Goal: Task Accomplishment & Management: Manage account settings

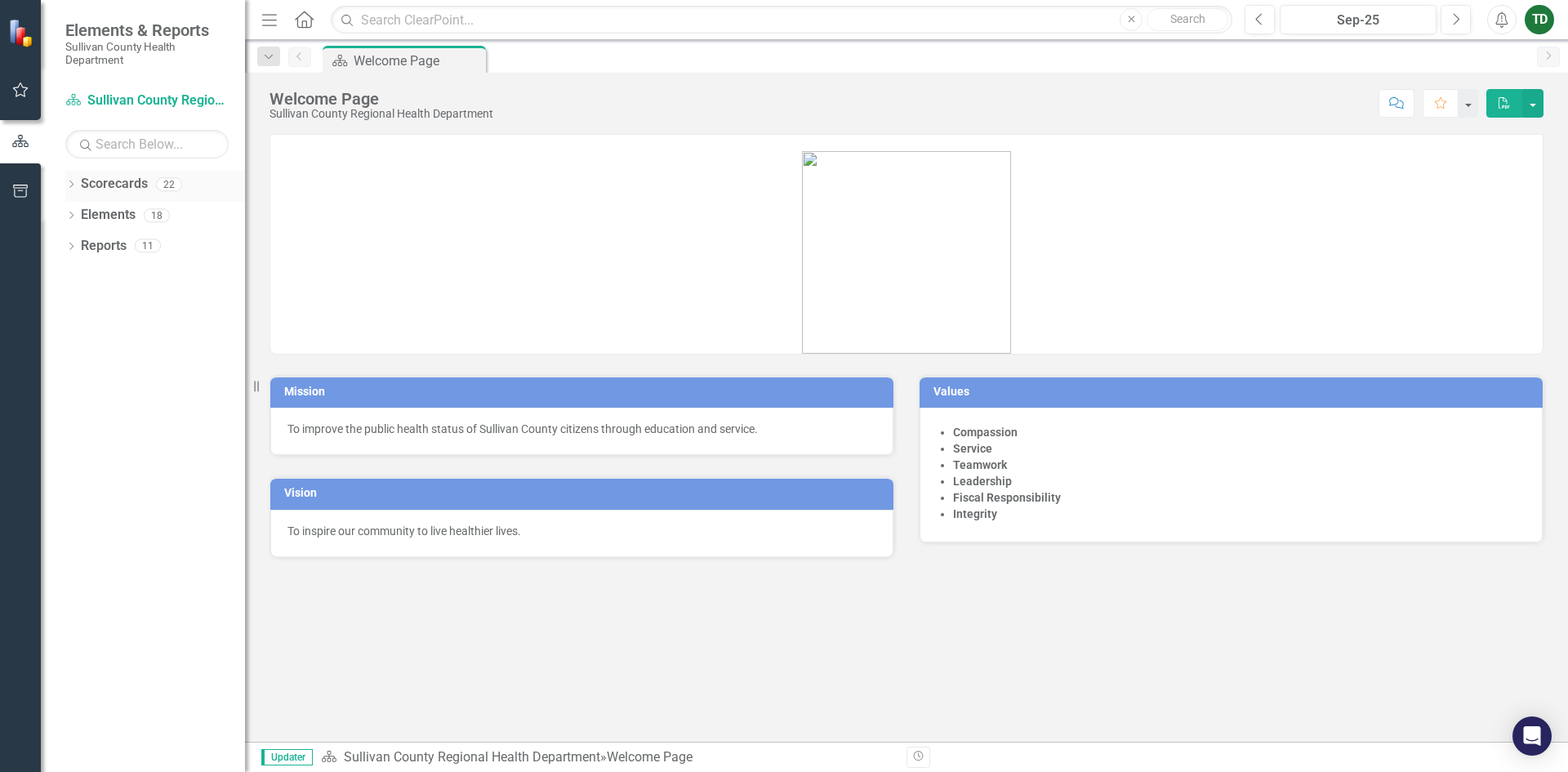
click at [110, 185] on link "Scorecards" at bounding box center [114, 183] width 67 height 18
click at [16, 91] on icon "button" at bounding box center [21, 89] width 17 height 13
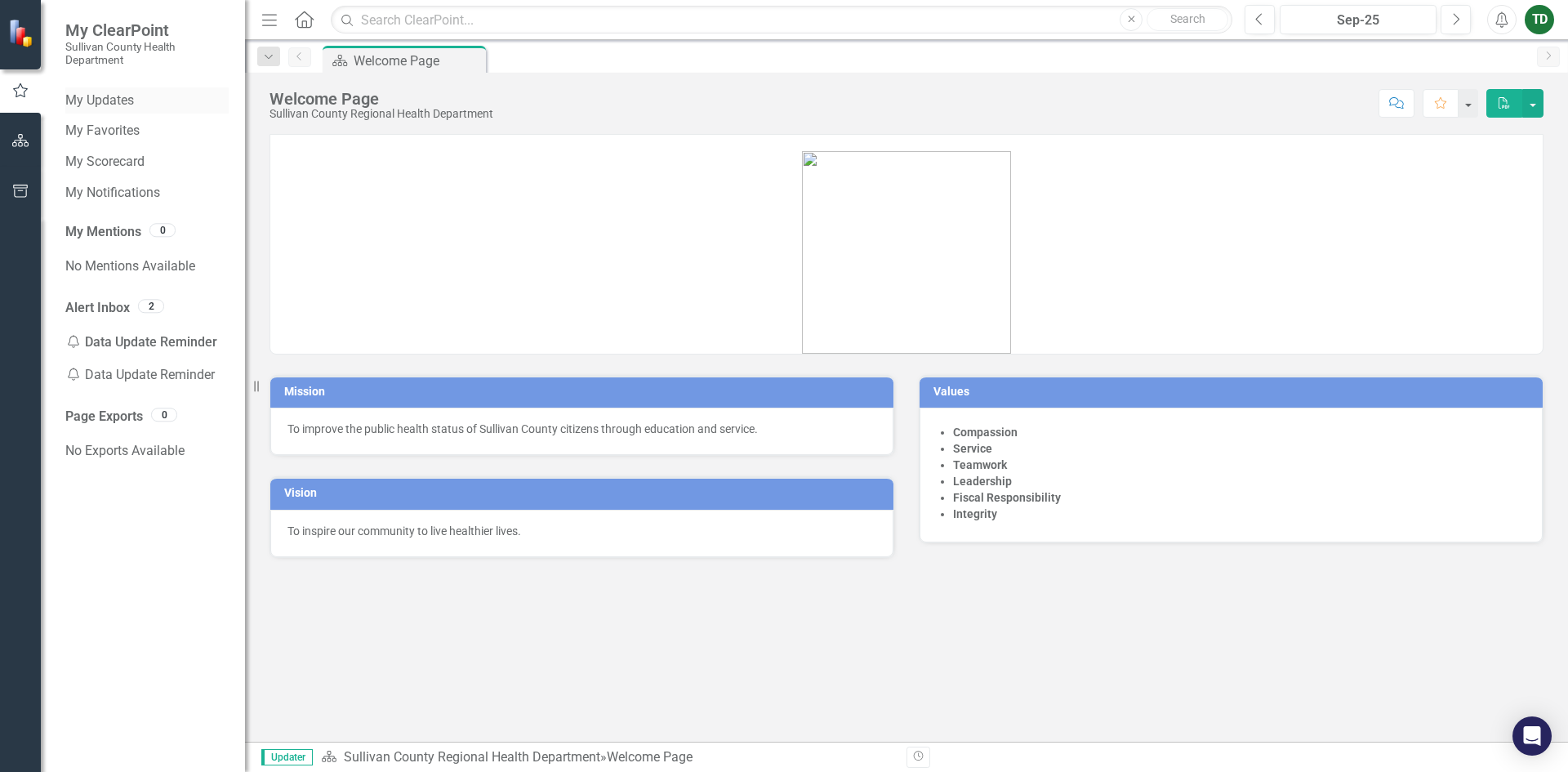
click at [119, 108] on link "My Updates" at bounding box center [146, 100] width 164 height 18
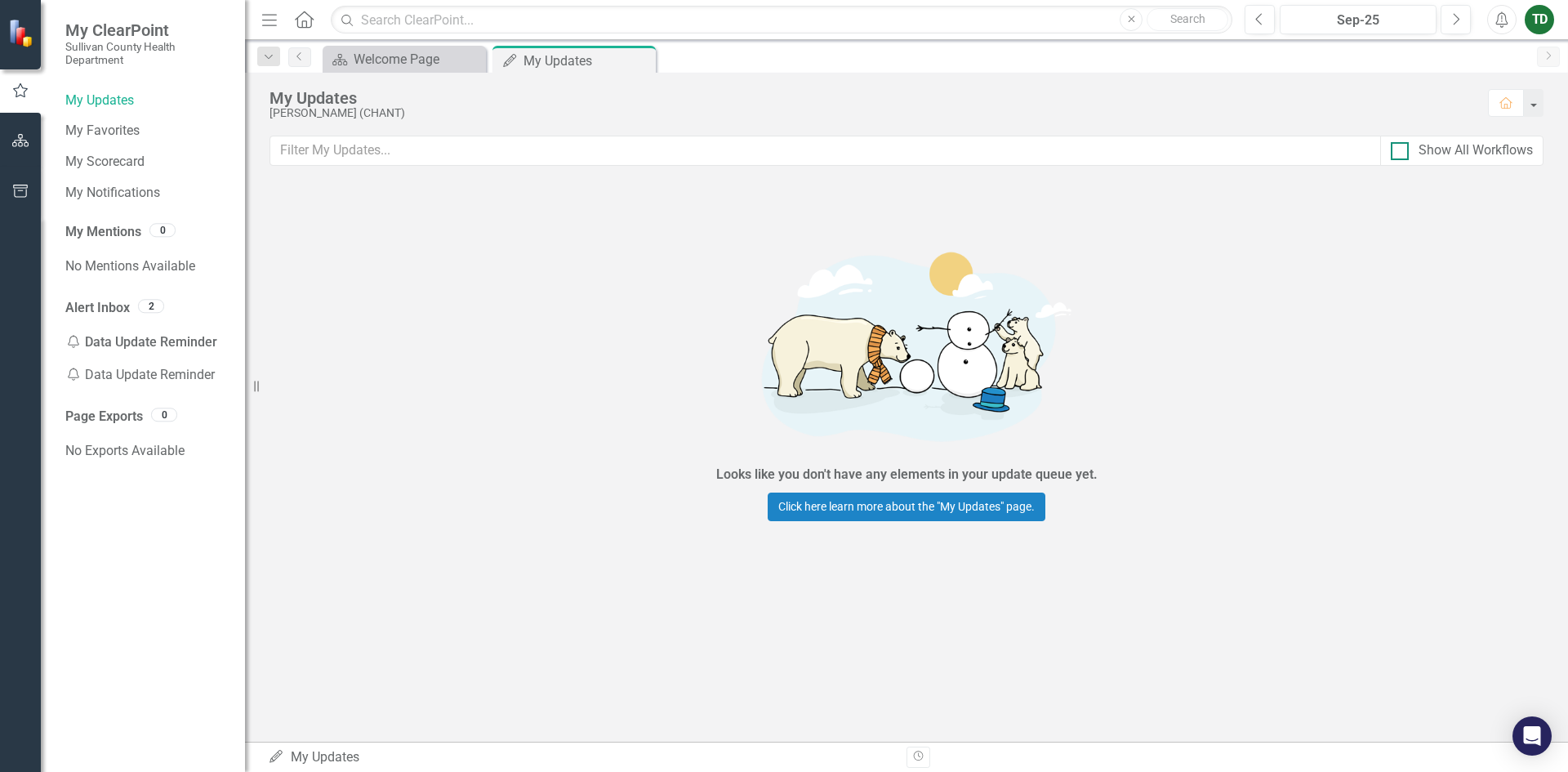
click at [1394, 149] on input "Show All Workflows" at bounding box center [1396, 147] width 11 height 11
checkbox input "true"
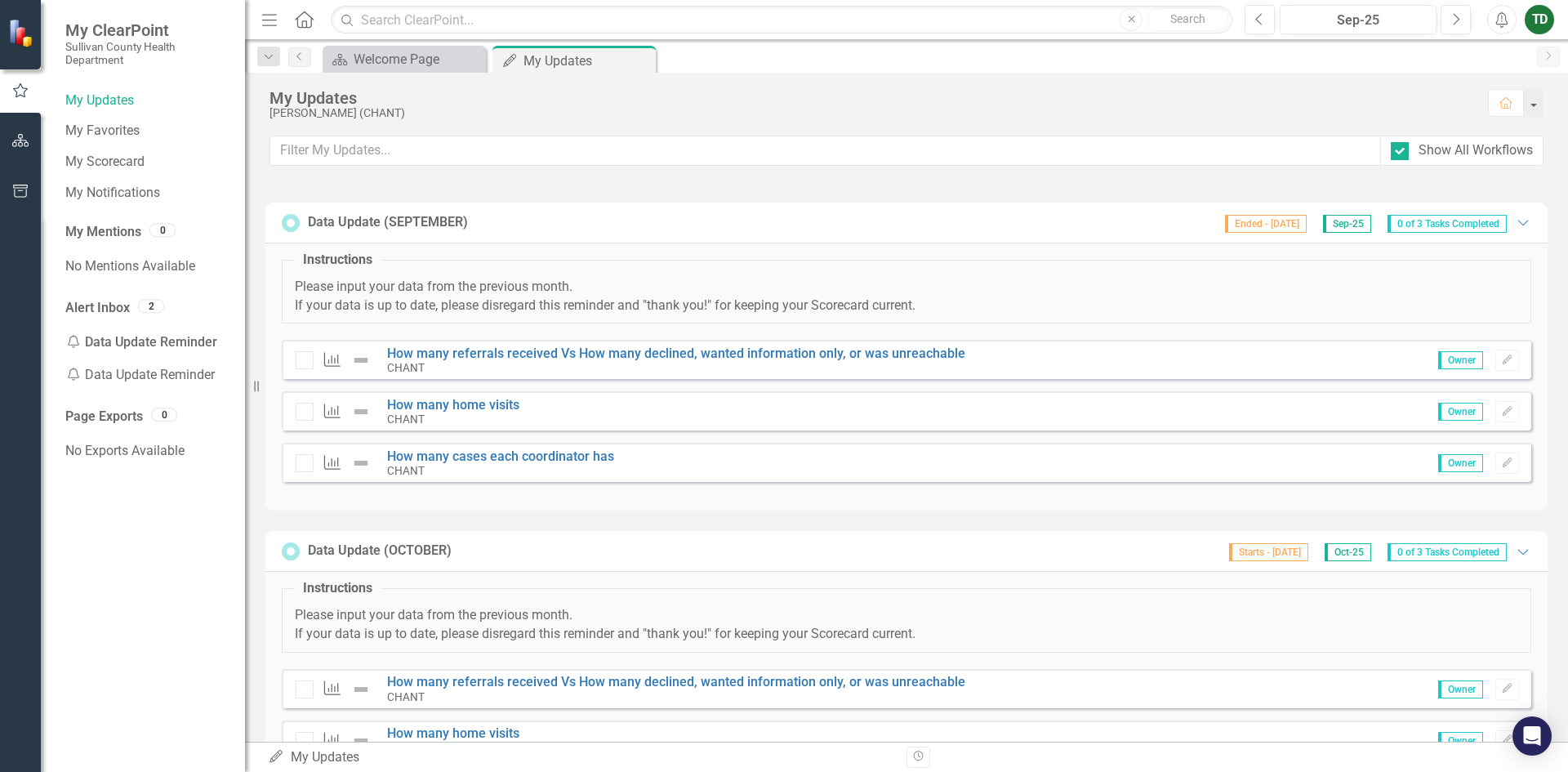
scroll to position [980, 0]
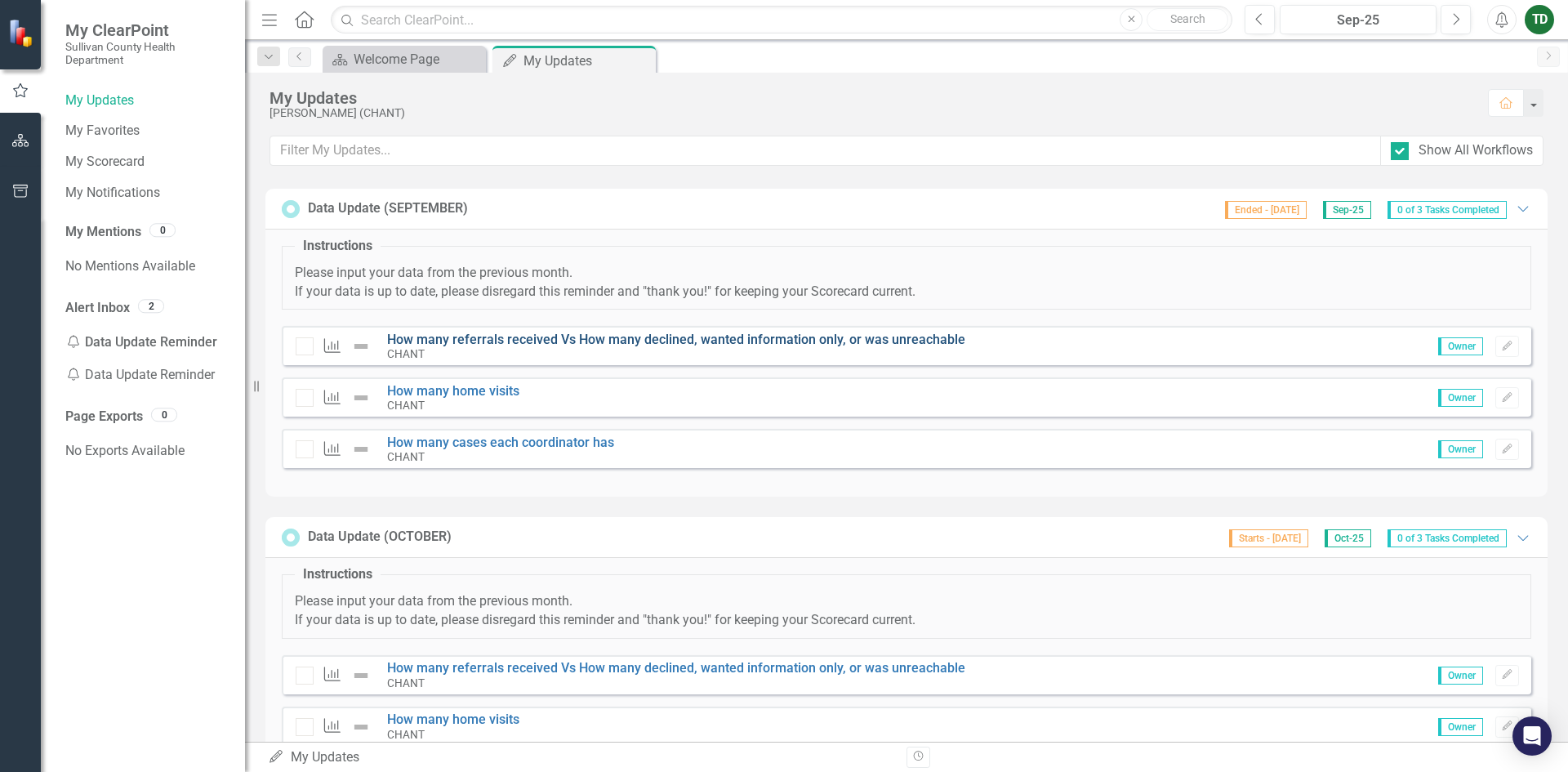
click at [420, 337] on link "How many referrals received Vs How many declined, wanted information only, or w…" at bounding box center [676, 339] width 578 height 15
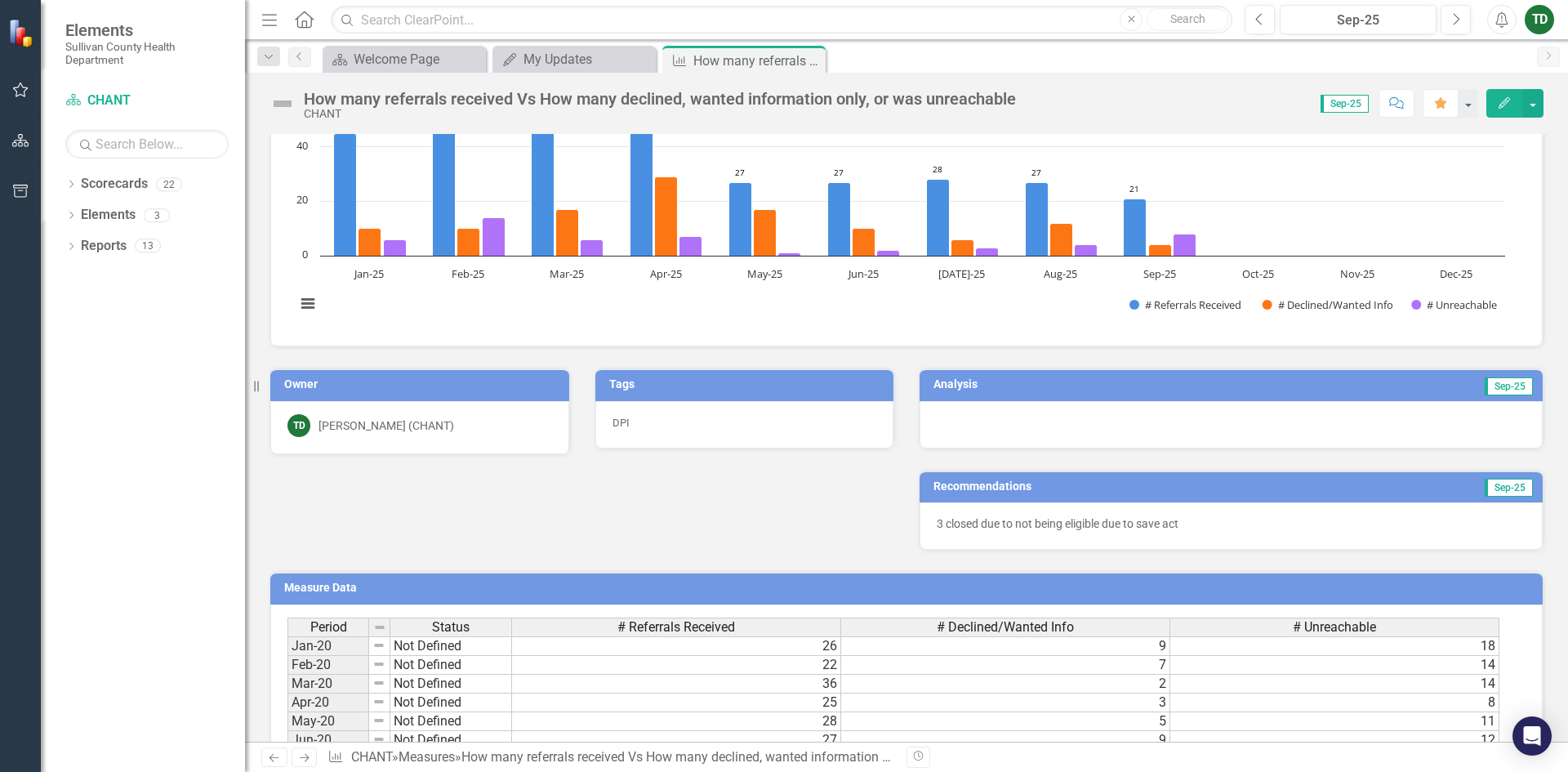
scroll to position [95, 0]
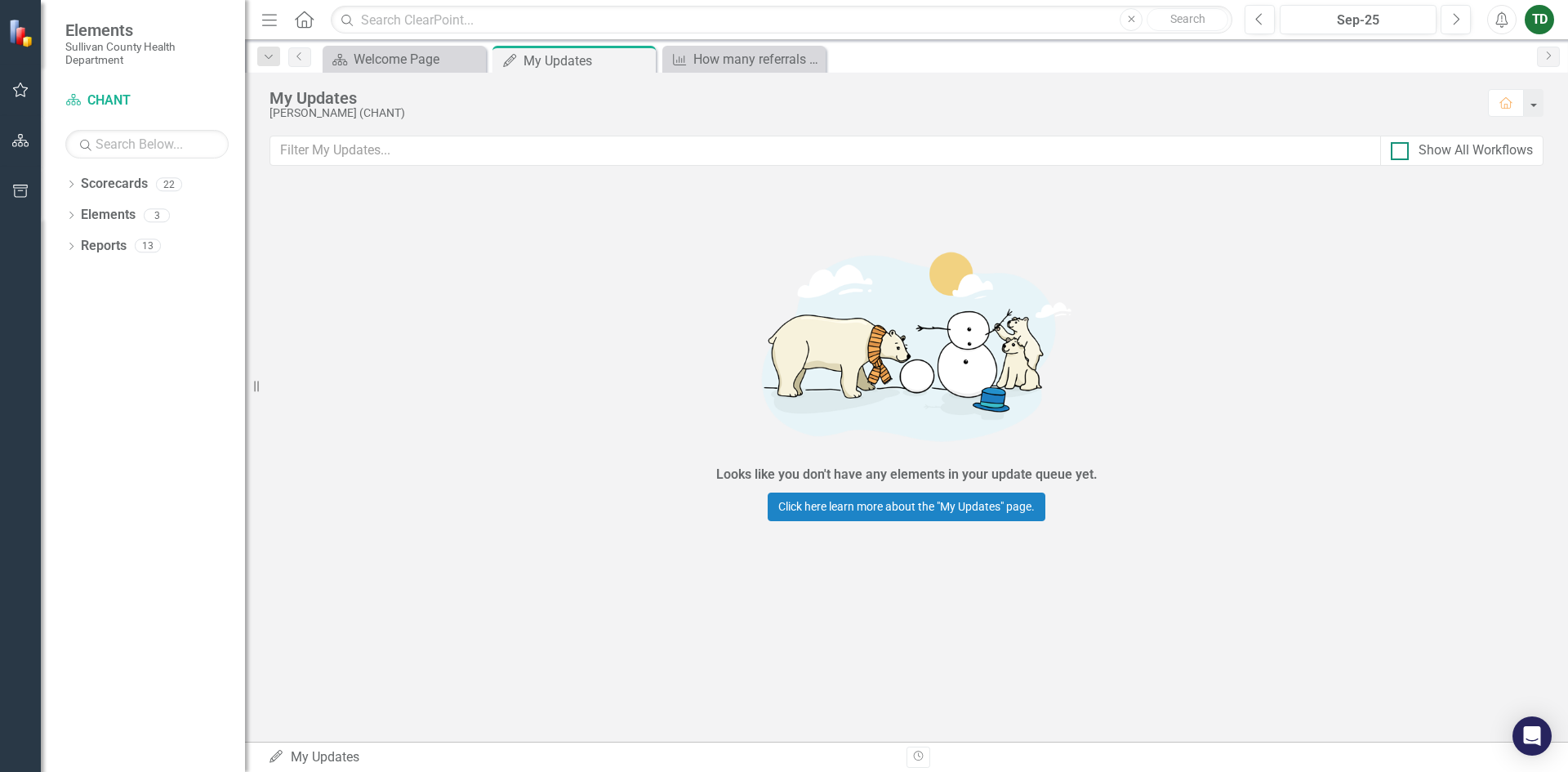
click at [1399, 159] on div at bounding box center [1399, 151] width 18 height 18
click at [1399, 153] on input "Show All Workflows" at bounding box center [1396, 147] width 11 height 11
checkbox input "true"
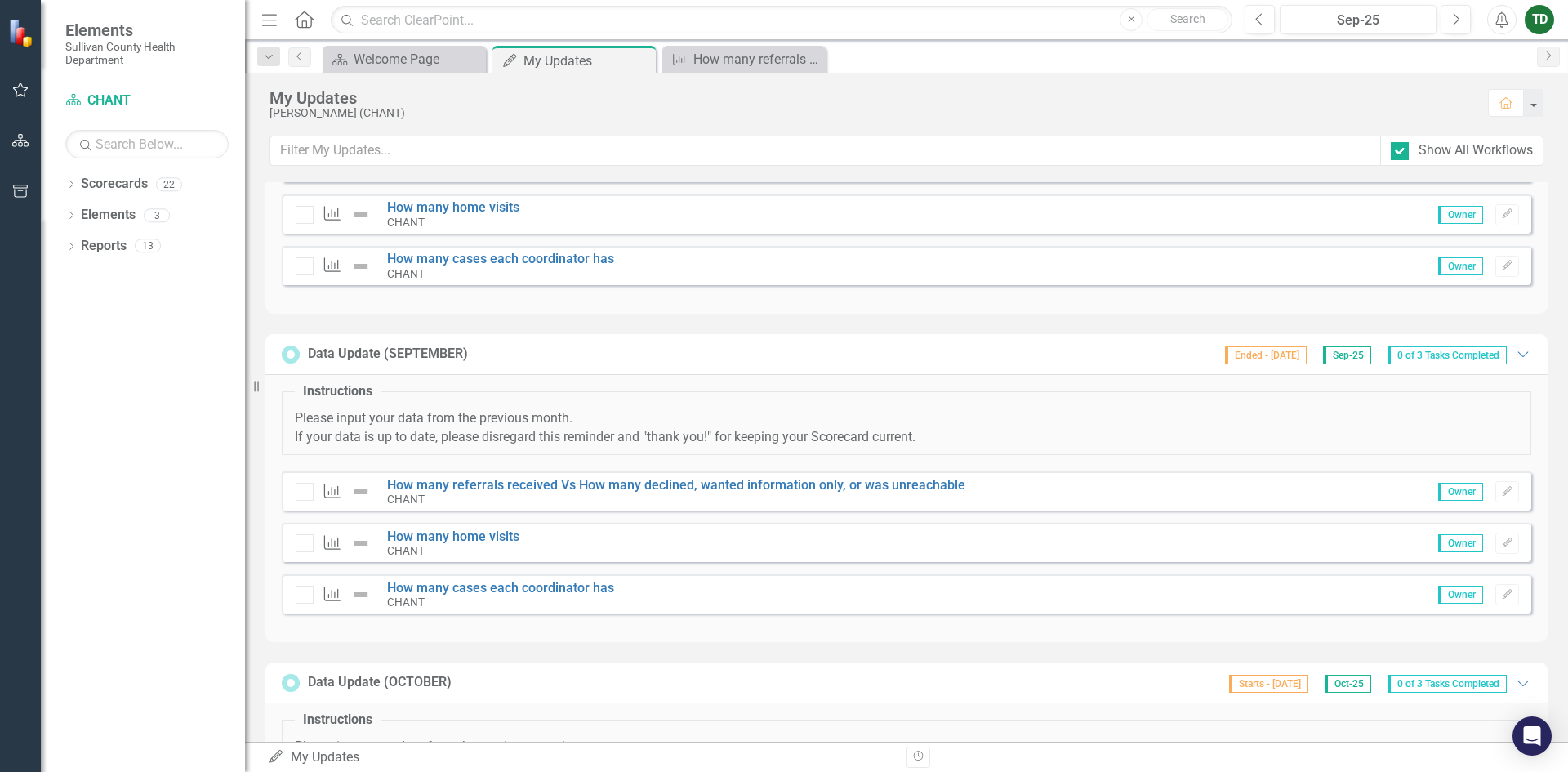
scroll to position [899, 0]
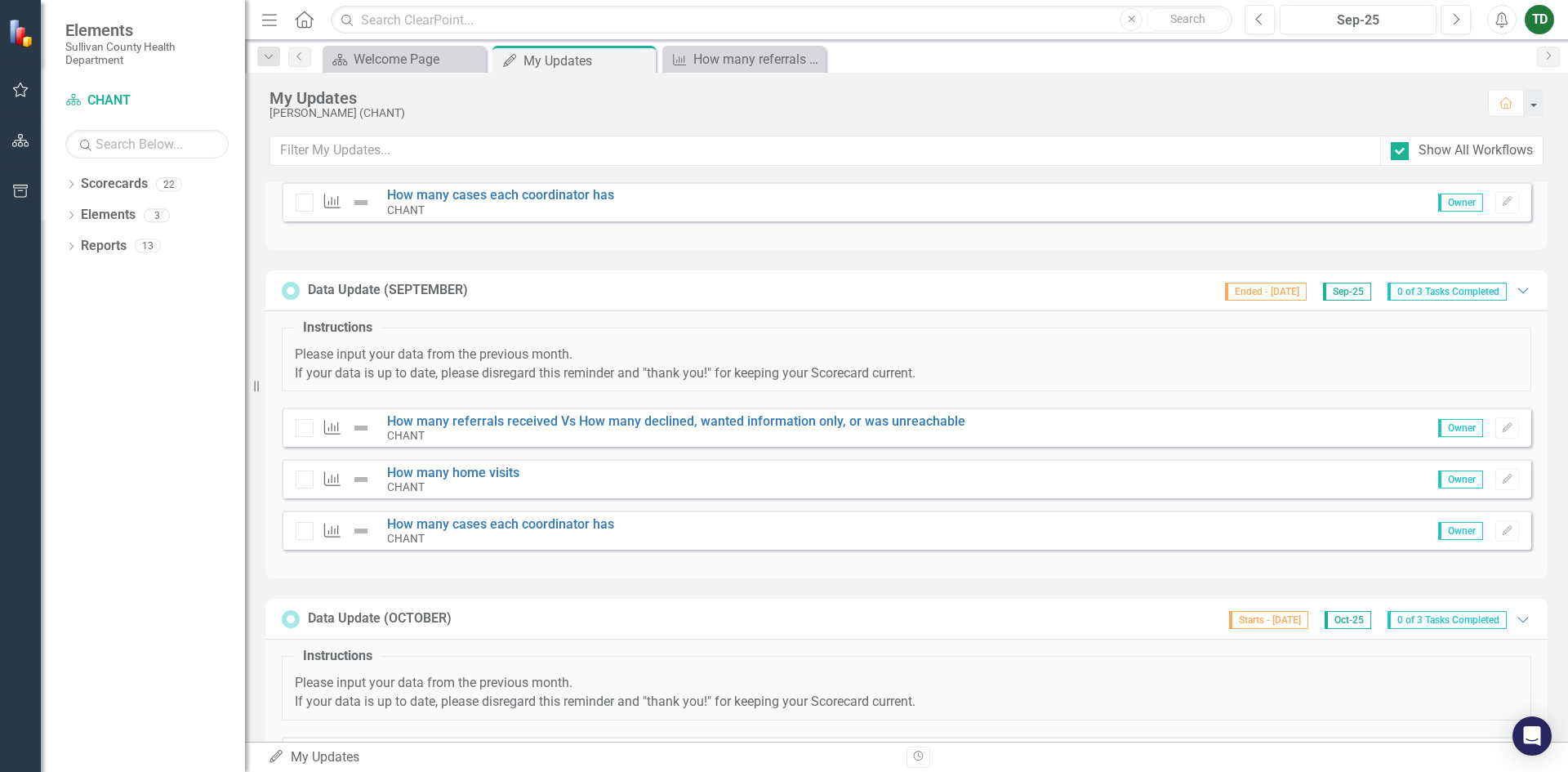
click at [302, 482] on div at bounding box center [304, 479] width 18 height 18
click at [306, 523] on div at bounding box center [304, 531] width 18 height 18
click at [300, 431] on div at bounding box center [304, 428] width 18 height 18
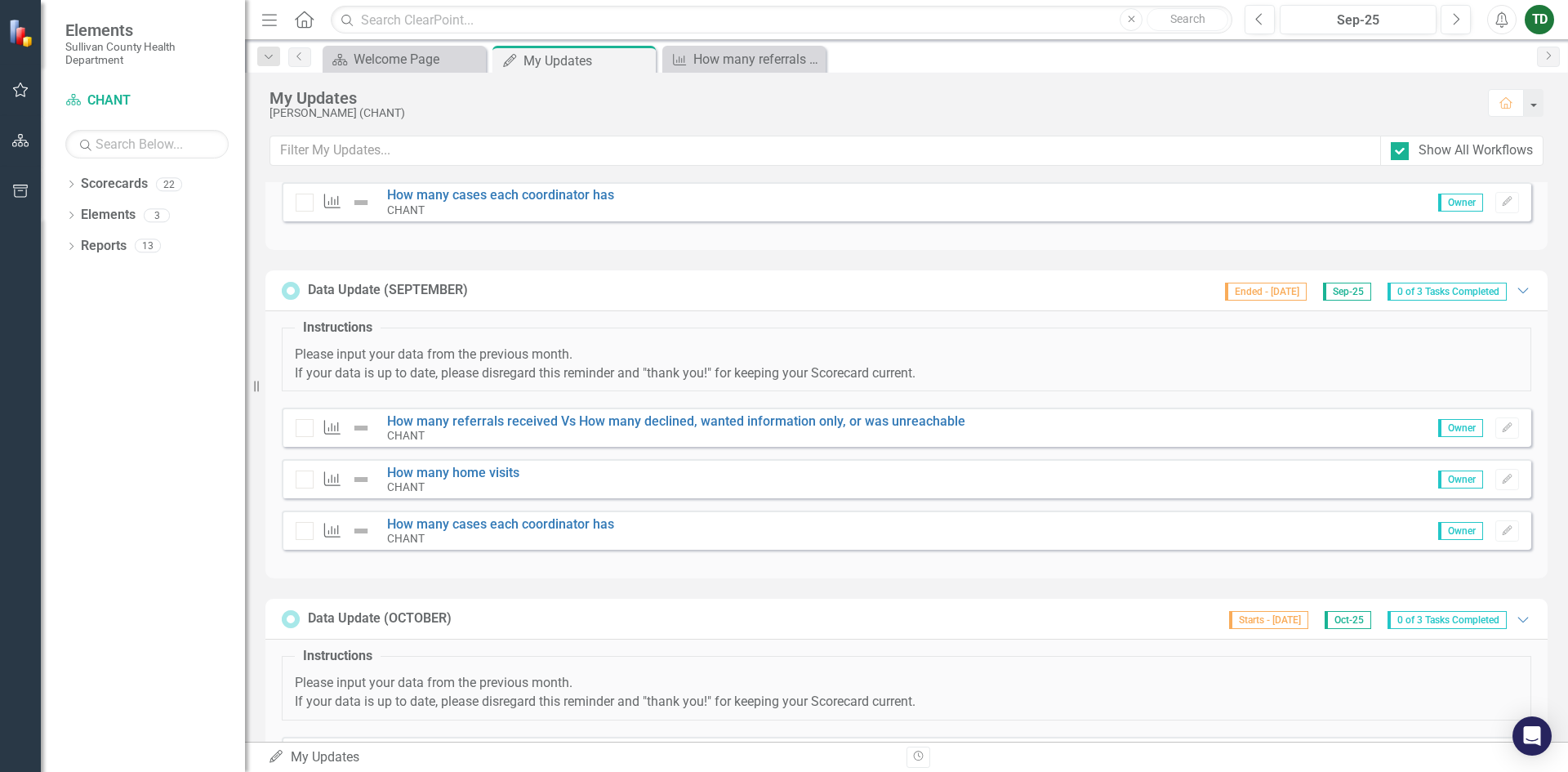
click at [300, 431] on div at bounding box center [304, 428] width 18 height 18
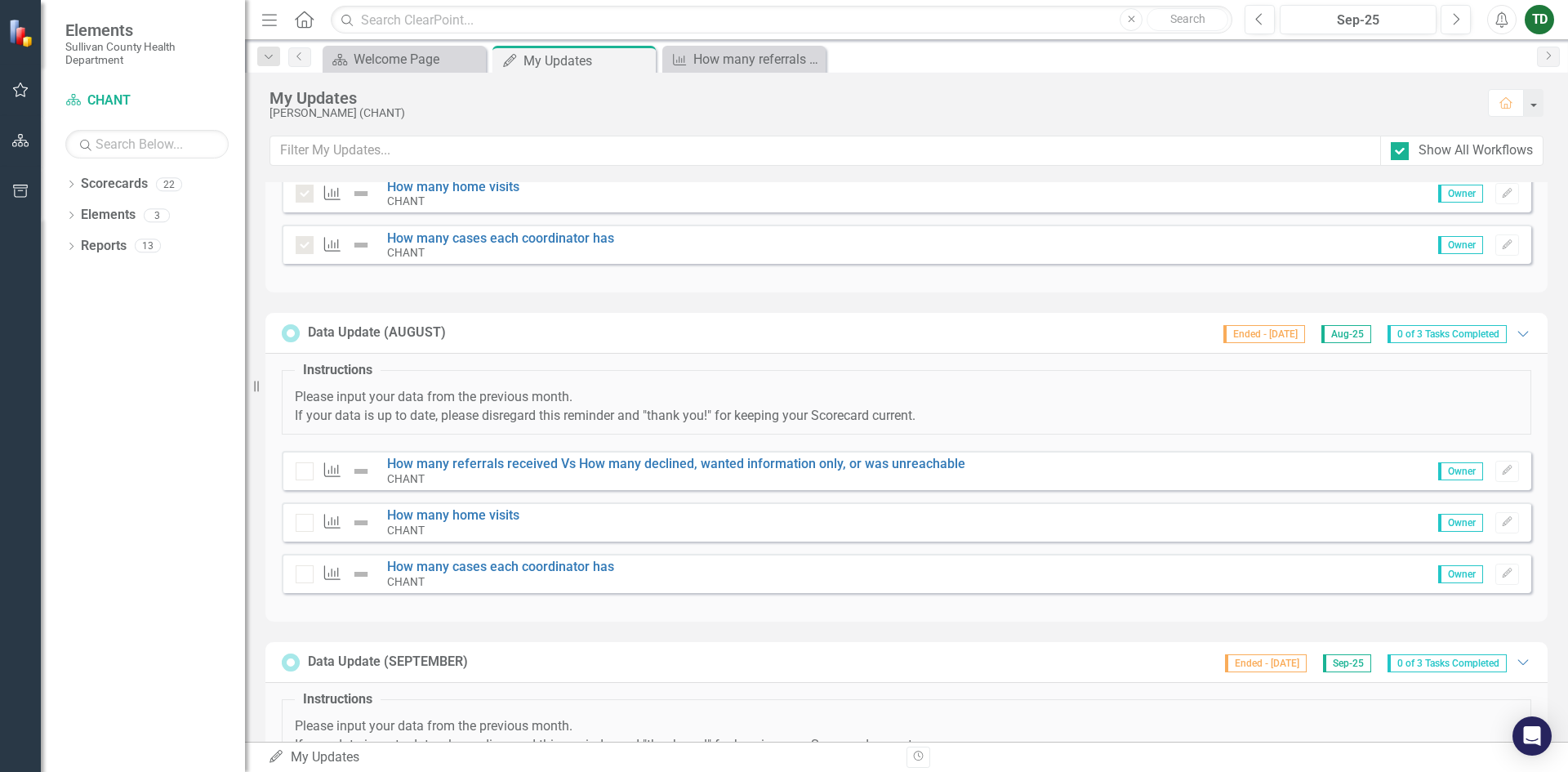
scroll to position [490, 0]
